Goal: Task Accomplishment & Management: Manage account settings

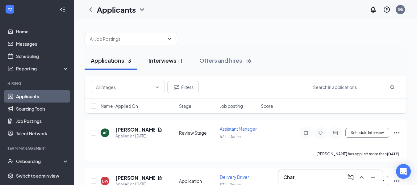
click at [157, 65] on button "Interviews · 1" at bounding box center [165, 60] width 46 height 19
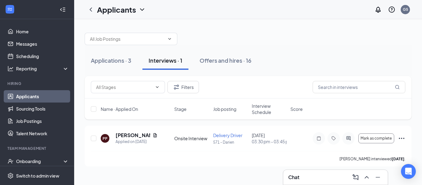
click at [249, 169] on div "Applications · 3 Interviews · 1 Offers and hires · 16 Filters Name · Applied On…" at bounding box center [248, 96] width 348 height 155
click at [109, 62] on div "Applications · 3" at bounding box center [111, 61] width 40 height 8
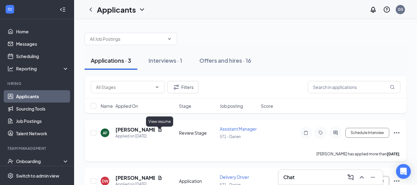
click at [159, 132] on icon "Document" at bounding box center [159, 130] width 3 height 4
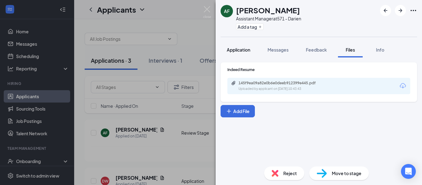
drag, startPoint x: 246, startPoint y: 50, endPoint x: 250, endPoint y: 56, distance: 7.3
click at [246, 51] on span "Application" at bounding box center [238, 50] width 23 height 6
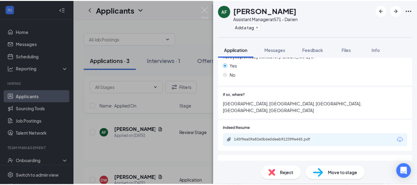
scroll to position [278, 0]
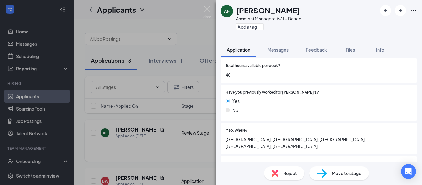
drag, startPoint x: 154, startPoint y: 153, endPoint x: 201, endPoint y: 141, distance: 47.5
click at [155, 152] on div "AF [PERSON_NAME] Assistant Manager at 571 - Darien Add a tag Application Messag…" at bounding box center [211, 92] width 422 height 185
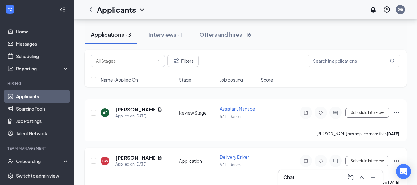
scroll to position [31, 0]
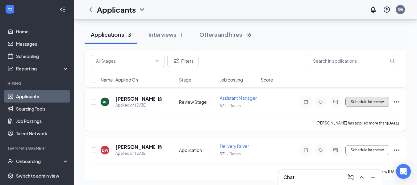
click at [369, 104] on button "Schedule Interview" at bounding box center [368, 102] width 44 height 10
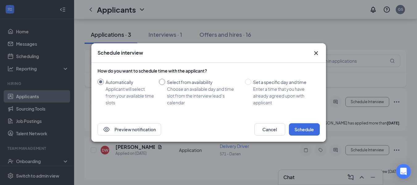
click at [190, 95] on div "Choose an available day and time slot from the interview lead’s calendar" at bounding box center [203, 96] width 73 height 20
click at [165, 85] on input "Select from availability Choose an available day and time slot from the intervi…" at bounding box center [162, 82] width 6 height 6
radio input "true"
radio input "false"
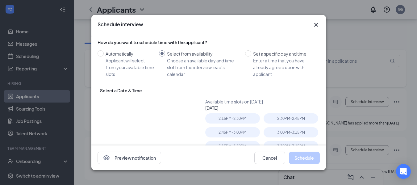
type input "[DATE]"
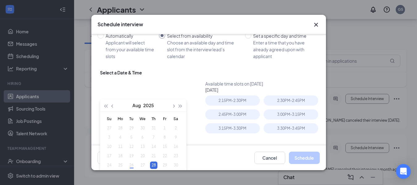
scroll to position [0, 0]
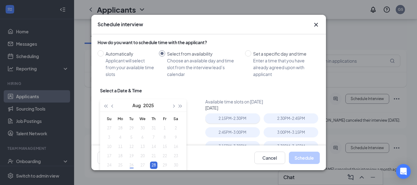
click at [229, 120] on div "2:15PM - 2:30PM" at bounding box center [232, 118] width 55 height 10
click at [304, 159] on button "Schedule" at bounding box center [304, 158] width 31 height 12
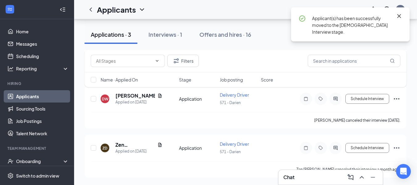
click at [401, 17] on icon "Cross" at bounding box center [399, 15] width 7 height 7
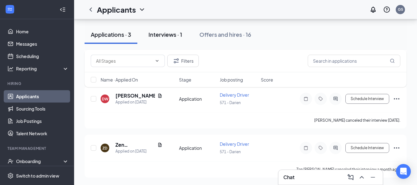
click at [161, 41] on button "Interviews · 1" at bounding box center [165, 34] width 46 height 19
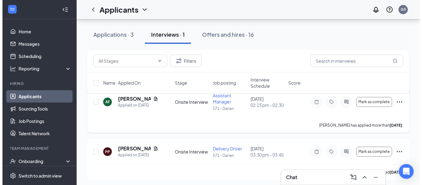
scroll to position [42, 0]
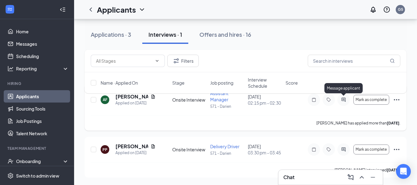
click at [344, 101] on icon "ActiveChat" at bounding box center [344, 100] width 4 height 4
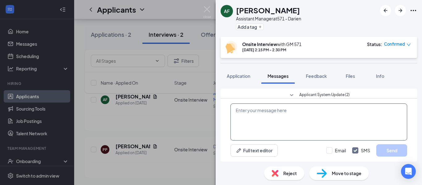
click at [291, 127] on textarea at bounding box center [319, 122] width 177 height 37
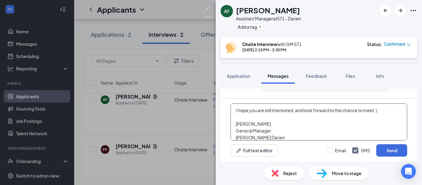
scroll to position [82, 0]
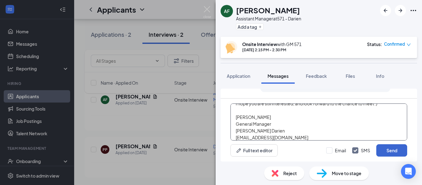
type textarea "Hey [PERSON_NAME]! I have scheduled you for an interview for [PERSON_NAME]. at …"
click at [391, 153] on button "Send" at bounding box center [391, 150] width 31 height 12
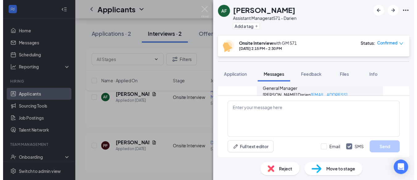
scroll to position [312, 0]
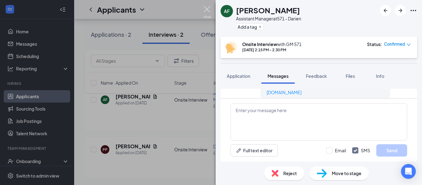
click at [205, 11] on img at bounding box center [207, 12] width 8 height 12
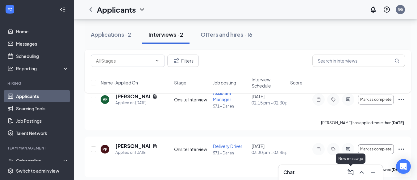
click at [349, 176] on icon "ComposeMessage" at bounding box center [350, 172] width 7 height 7
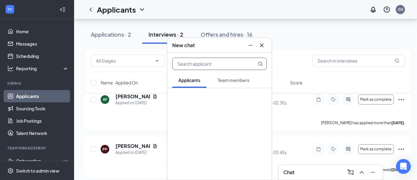
click at [264, 46] on icon "Cross" at bounding box center [261, 45] width 7 height 7
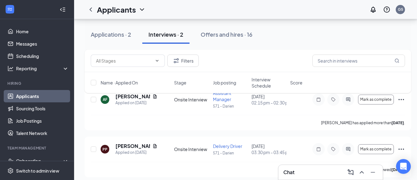
click at [302, 173] on div "Chat" at bounding box center [331, 173] width 95 height 10
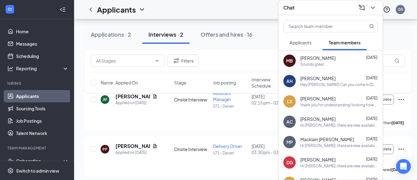
click at [374, 4] on icon "ChevronDown" at bounding box center [373, 7] width 7 height 7
